Goal: Find contact information: Find contact information

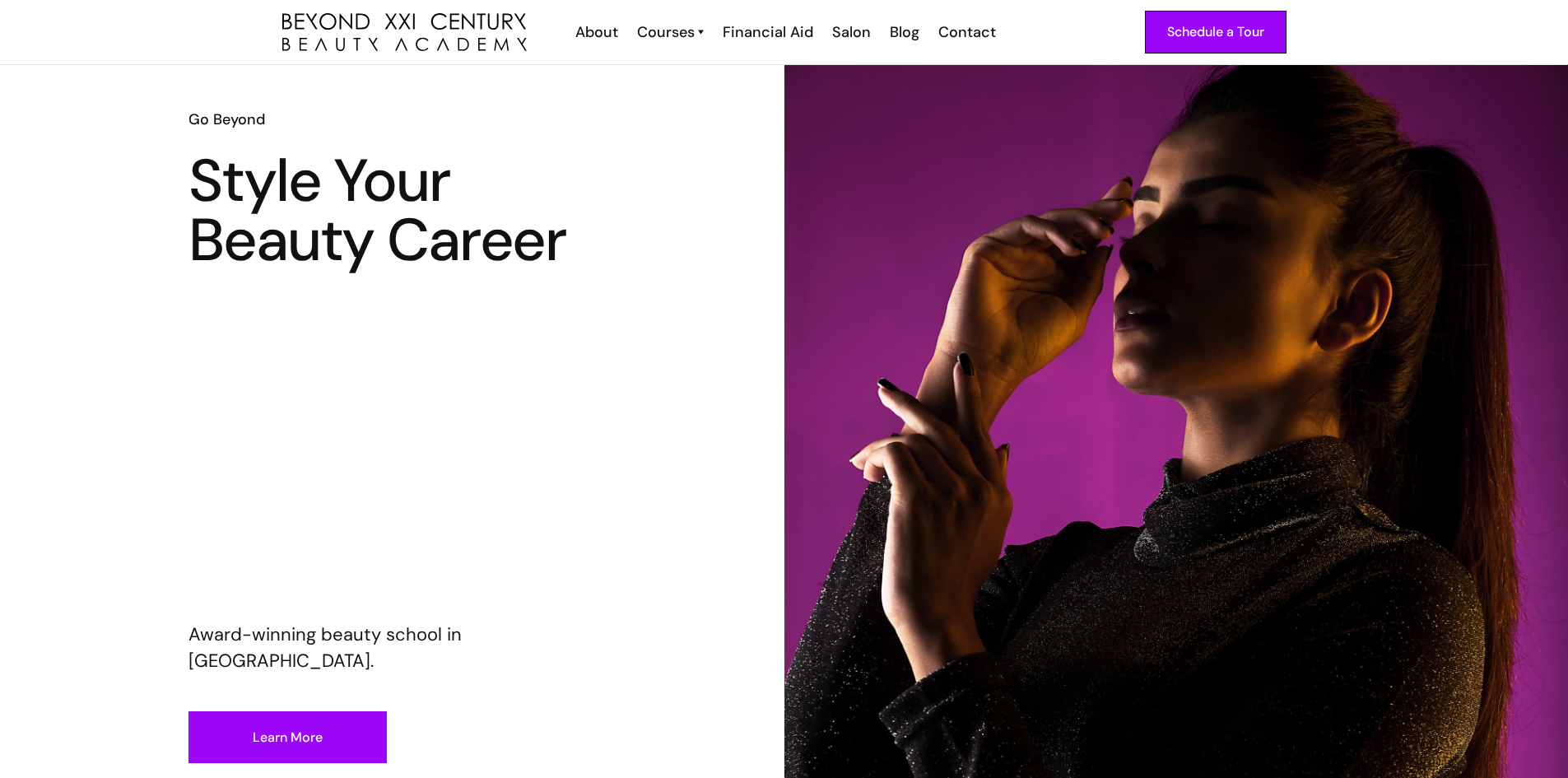
scroll to position [164, 0]
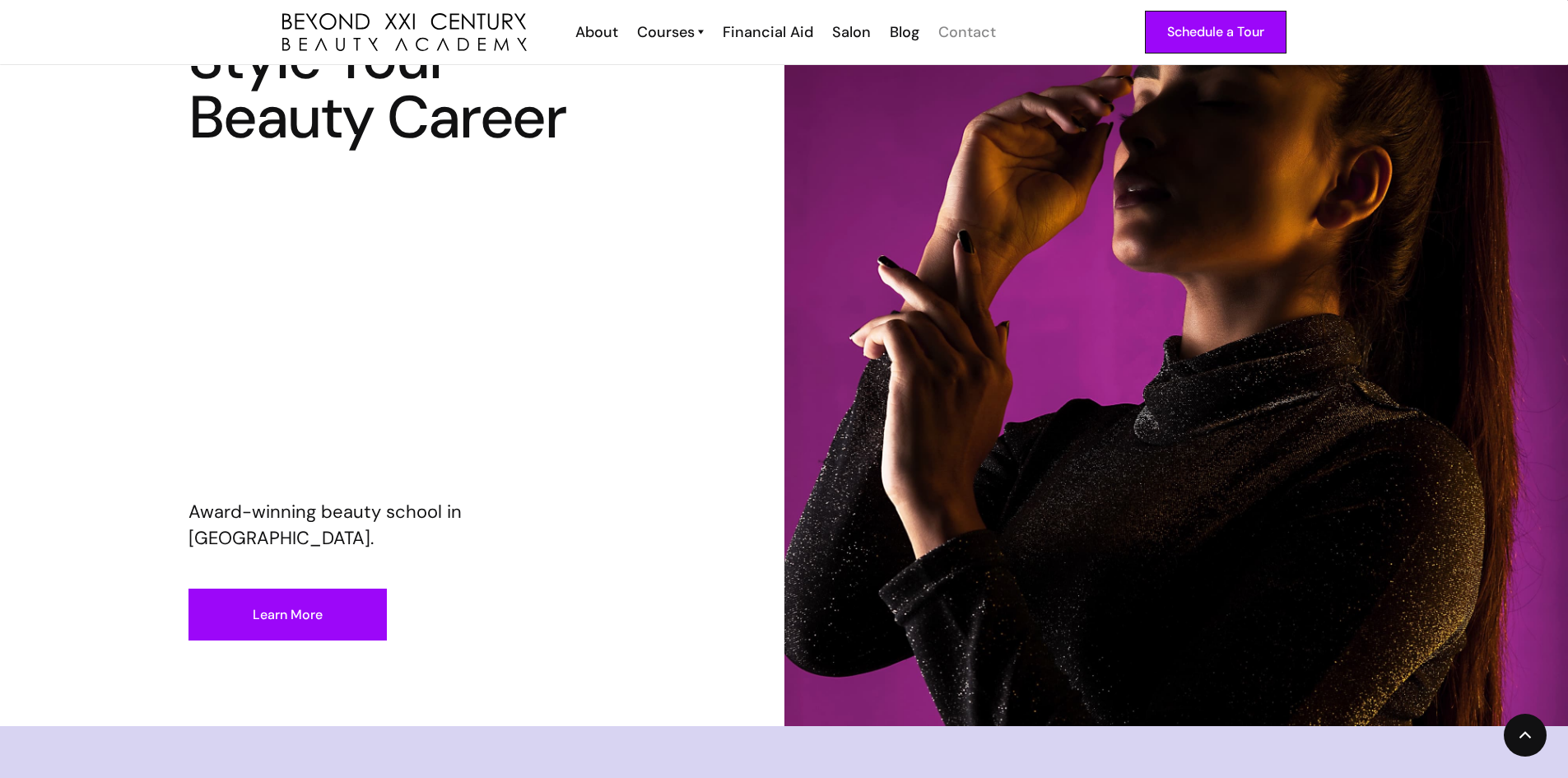
click at [972, 23] on div "Contact" at bounding box center [967, 31] width 58 height 21
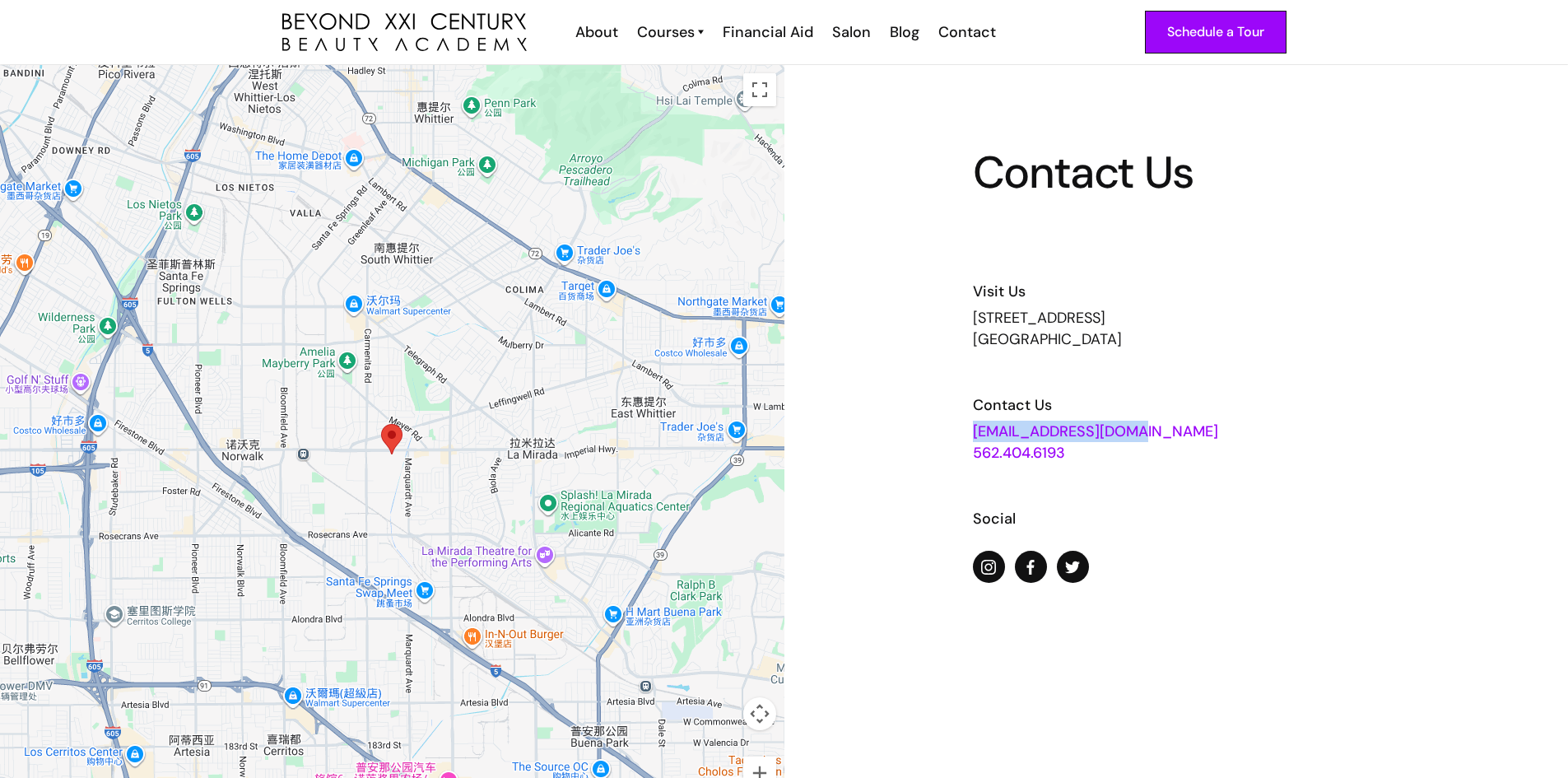
drag, startPoint x: 1171, startPoint y: 430, endPoint x: 968, endPoint y: 427, distance: 203.0
click at [968, 427] on div "Contact Us Visit Us [STREET_ADDRESS] Contact Us [EMAIL_ADDRESS][DOMAIN_NAME] 56…" at bounding box center [1177, 454] width 785 height 778
copy link "[EMAIL_ADDRESS][DOMAIN_NAME]"
